Goal: Task Accomplishment & Management: Manage account settings

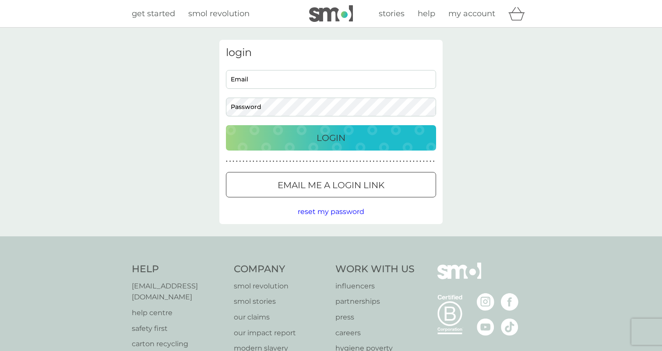
click at [296, 71] on input "Email" at bounding box center [331, 79] width 210 height 19
type input "[PERSON_NAME][EMAIL_ADDRESS][PERSON_NAME][DOMAIN_NAME]"
click at [226, 125] on button "Login" at bounding box center [331, 137] width 210 height 25
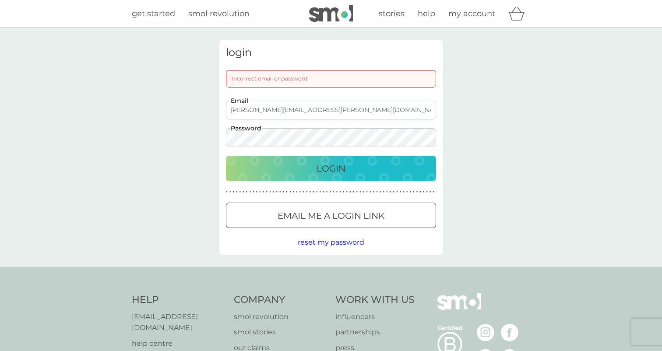
click at [226, 156] on button "Login" at bounding box center [331, 168] width 210 height 25
click at [196, 139] on div "login Incorrect email or password [PERSON_NAME][EMAIL_ADDRESS][PERSON_NAME][DOM…" at bounding box center [331, 147] width 662 height 239
click at [226, 156] on button "Login" at bounding box center [331, 168] width 210 height 25
click at [196, 140] on div "login Incorrect email or password [PERSON_NAME][EMAIL_ADDRESS][PERSON_NAME][DOM…" at bounding box center [331, 147] width 662 height 239
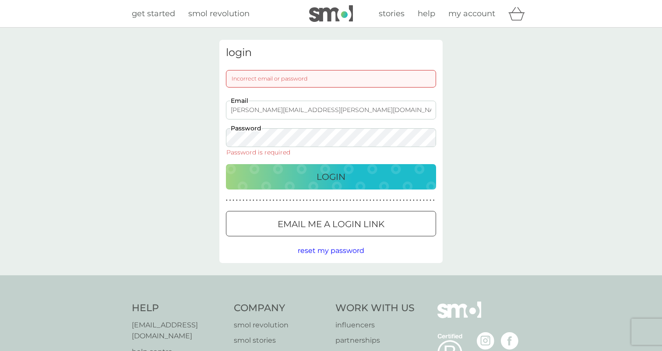
click at [348, 231] on p "Email me a login link" at bounding box center [330, 224] width 107 height 14
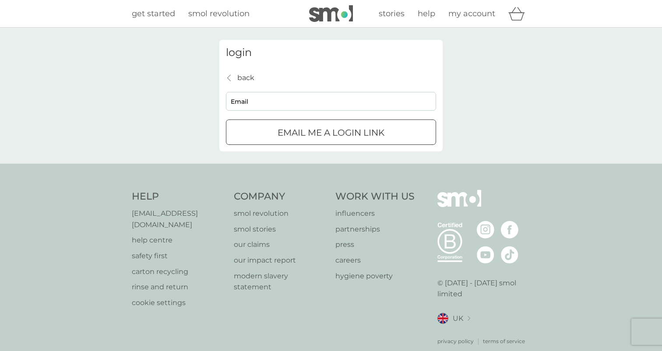
click at [276, 96] on input "Email" at bounding box center [331, 101] width 210 height 19
type input "[PERSON_NAME][EMAIL_ADDRESS][PERSON_NAME][DOMAIN_NAME]"
click at [305, 136] on p "Email me a login link" at bounding box center [330, 133] width 107 height 14
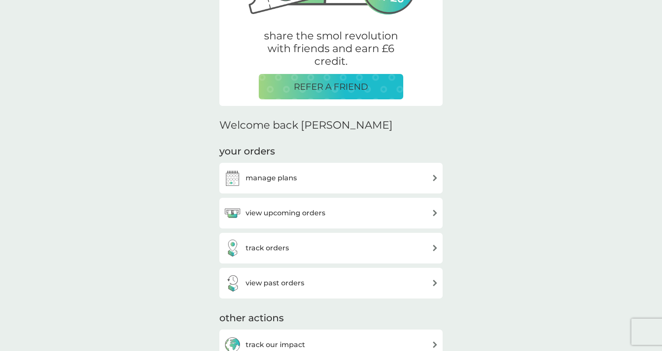
scroll to position [238, 0]
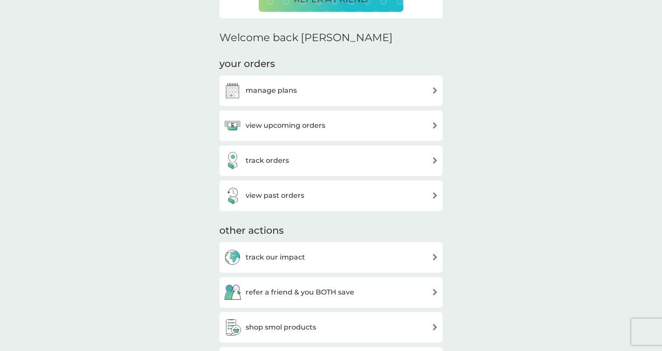
click at [390, 98] on div "manage plans" at bounding box center [331, 91] width 214 height 18
